Goal: Navigation & Orientation: Find specific page/section

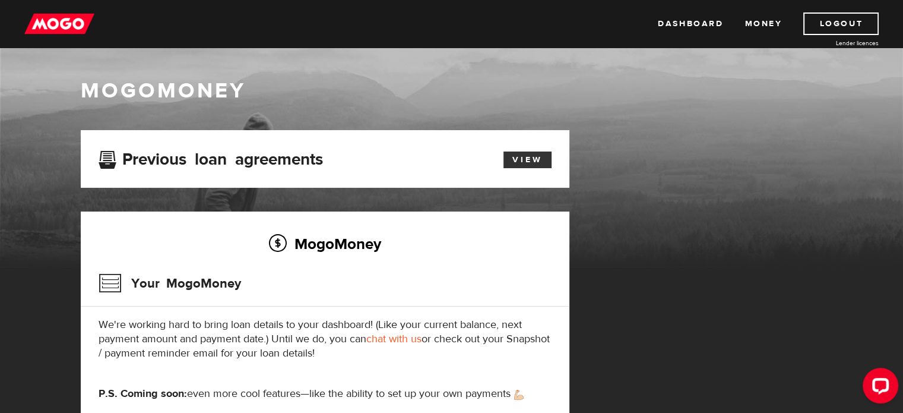
click at [510, 162] on link "View" at bounding box center [528, 159] width 48 height 17
click at [707, 27] on link "Dashboard" at bounding box center [690, 23] width 65 height 23
